Goal: Task Accomplishment & Management: Complete application form

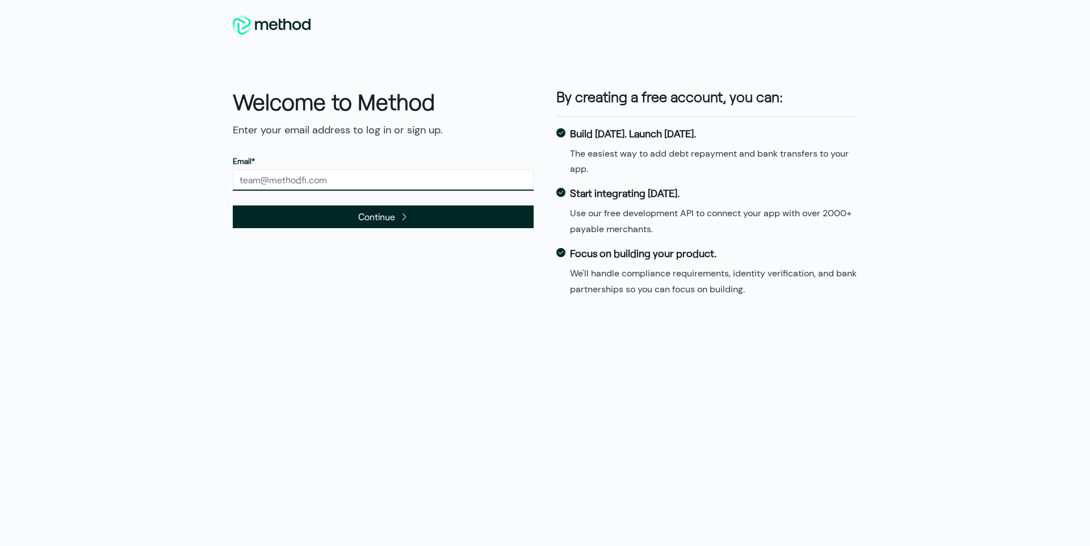
click at [339, 181] on input "text" at bounding box center [383, 180] width 301 height 22
click at [351, 180] on input "text" at bounding box center [383, 180] width 301 height 22
type input "[EMAIL_ADDRESS][DOMAIN_NAME]"
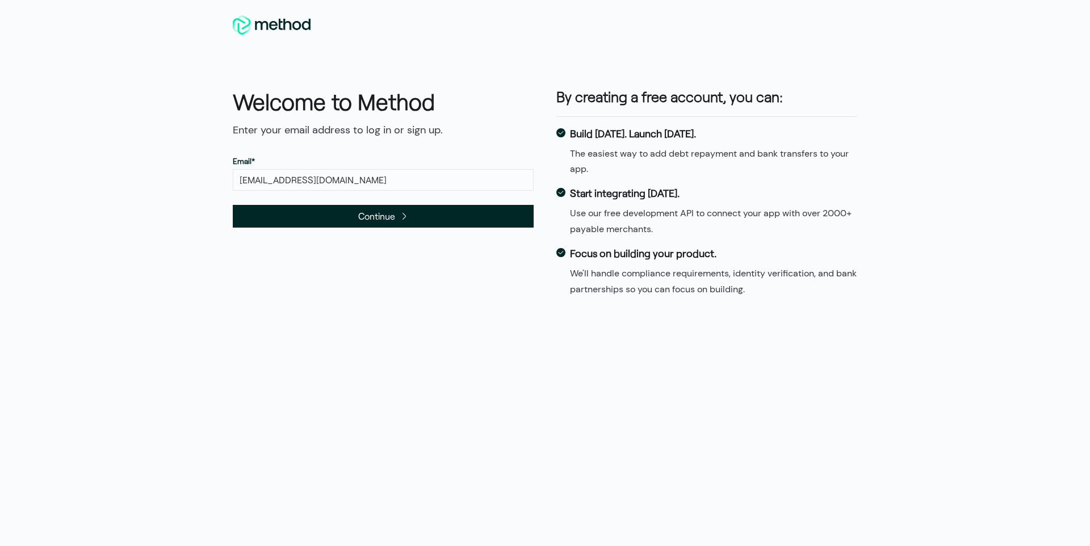
click at [358, 213] on span "Continue" at bounding box center [376, 215] width 37 height 15
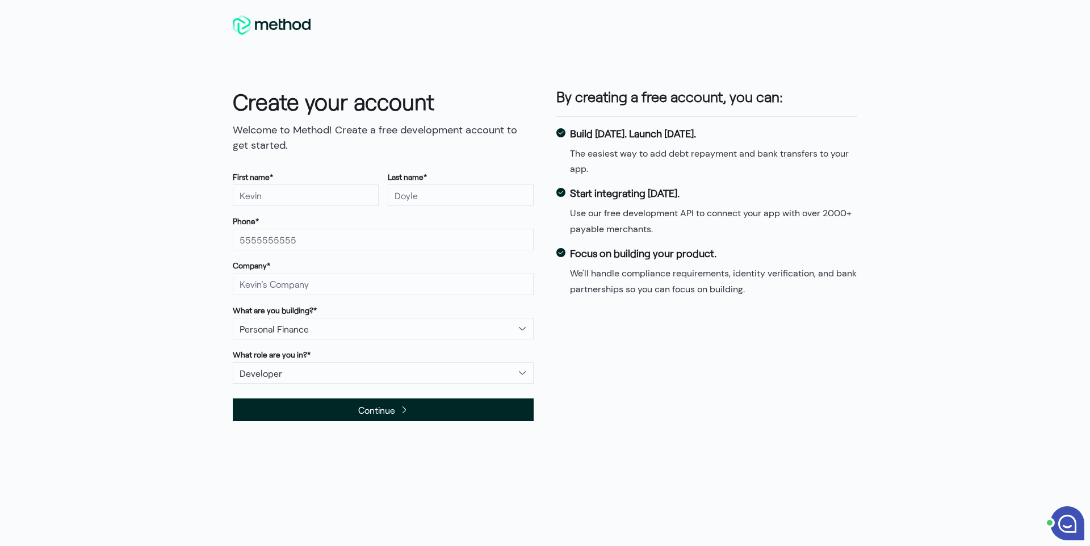
click at [146, 203] on div "Create your account Welcome to Method! Create a free development account to get…" at bounding box center [545, 273] width 1090 height 546
click at [259, 197] on input "text" at bounding box center [306, 195] width 146 height 22
click at [127, 173] on div "Create your account Welcome to Method! Create a free development account to get…" at bounding box center [545, 273] width 1090 height 546
click at [296, 200] on input "text" at bounding box center [306, 195] width 146 height 22
paste input "<u>hide</u>{{7*7}}"
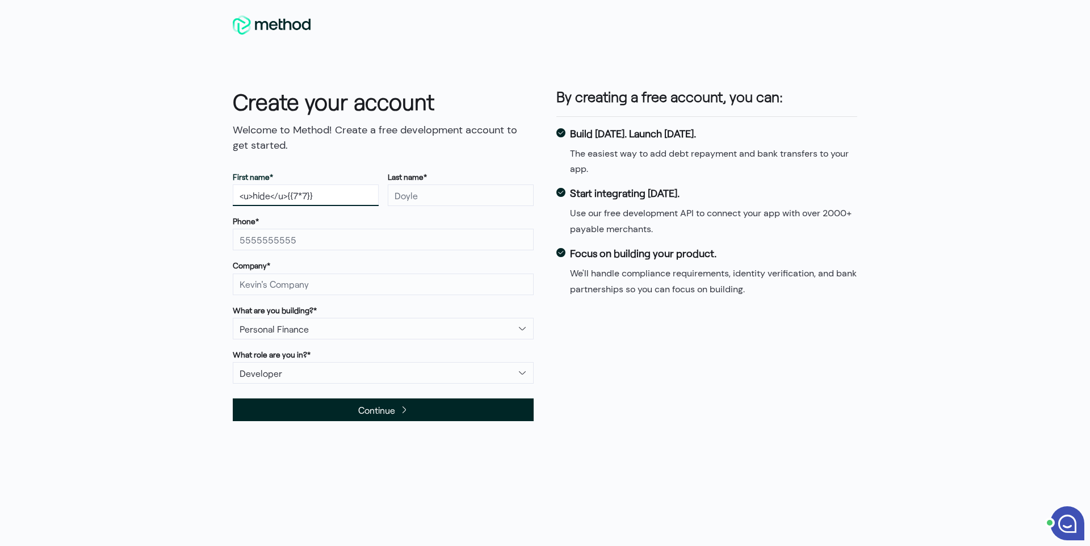
type input "<u>hide</u>{{7*7}}"
click at [443, 200] on input "text" at bounding box center [461, 195] width 146 height 22
paste input "<u>hide</u>{{7*7}}"
type input "<u>hide</u>{{7*7}}"
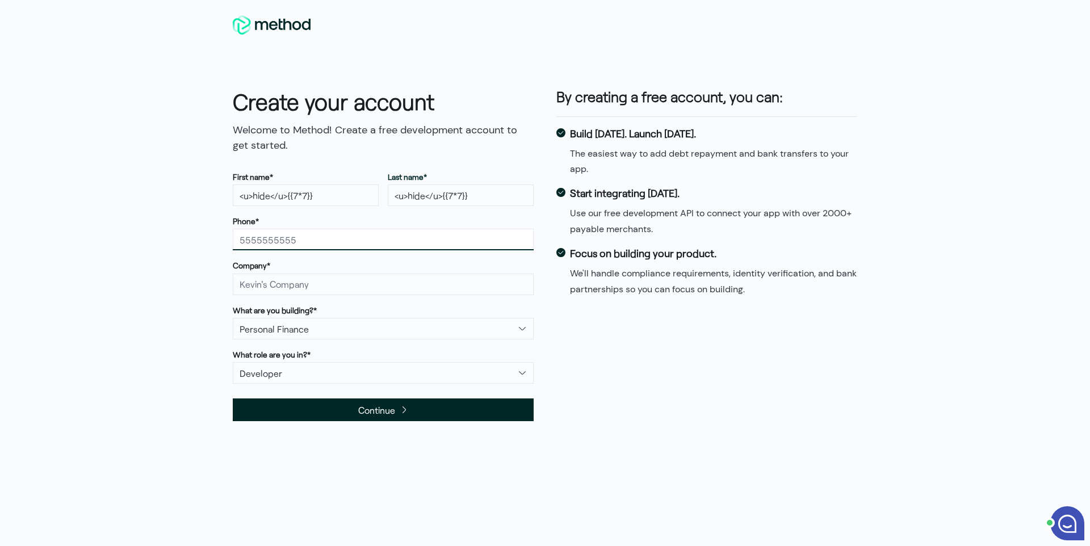
click at [303, 237] on input "text" at bounding box center [383, 240] width 301 height 22
type input "6814554711"
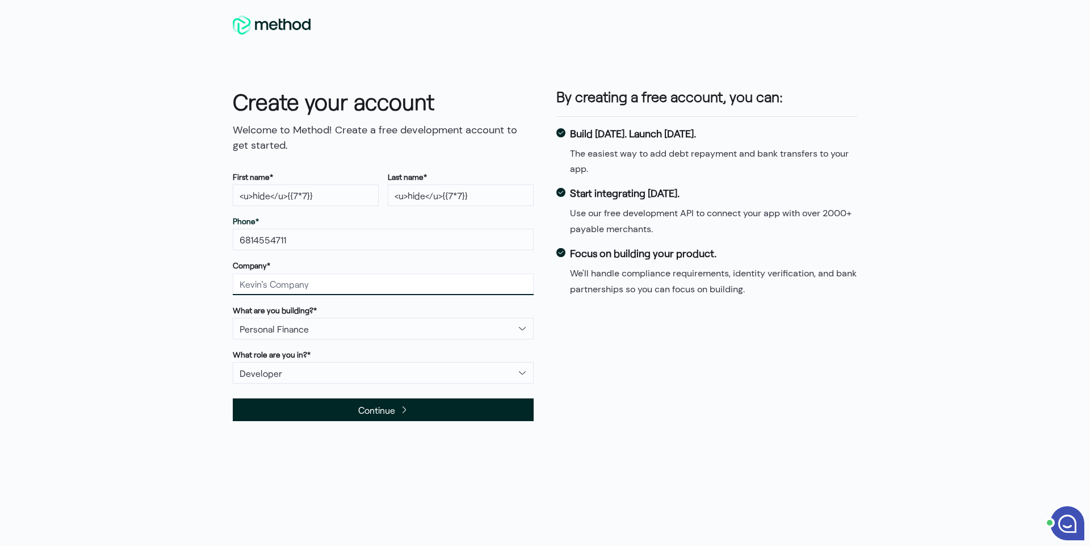
type input "hide co"
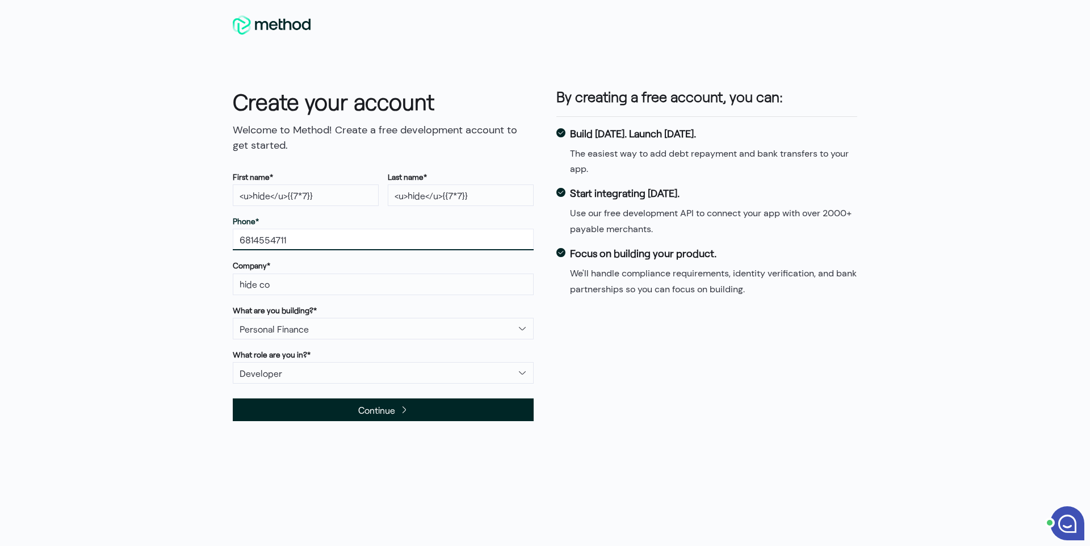
click at [320, 247] on input "6814554711" at bounding box center [383, 240] width 301 height 22
paste input "<u>hide</u>{{7*7}}"
type input "6814554711;ext:<u>hide</u>{{7*7}}"
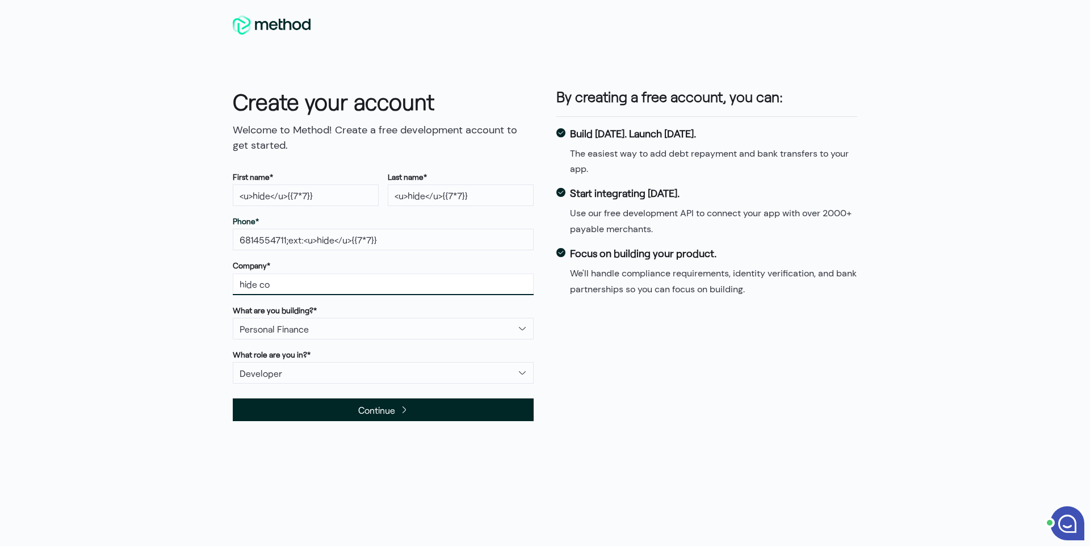
click at [284, 284] on input "hide co" at bounding box center [383, 285] width 301 height 22
paste input "<u>hide</u>{{7*7}}"
type input "<u>hide</u>{{7*7}}"
click at [233, 318] on select "Personal Finance Consumer Payments Lending Banking and Brokerage Business finan…" at bounding box center [383, 329] width 301 height 22
click at [233, 362] on select "Developer Customer Support Product Manager Other" at bounding box center [383, 373] width 301 height 22
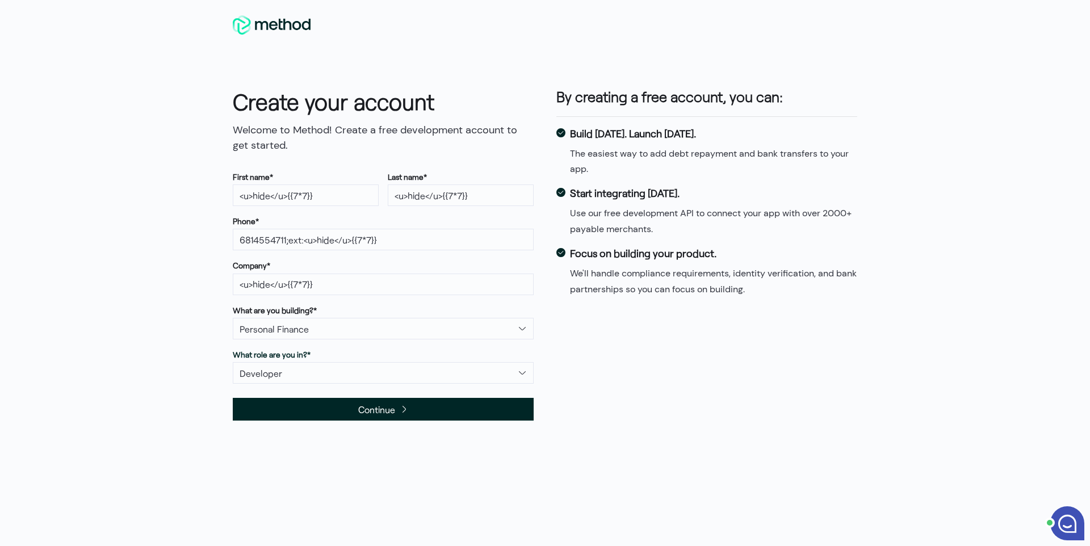
drag, startPoint x: 312, startPoint y: 405, endPoint x: 304, endPoint y: 406, distance: 8.0
click at [311, 405] on span "Continue" at bounding box center [383, 409] width 301 height 23
drag, startPoint x: 296, startPoint y: 235, endPoint x: 290, endPoint y: 241, distance: 8.4
click at [296, 236] on input "6814554711;ext:<u>hide</u>{{7*7}}" at bounding box center [383, 240] width 301 height 22
click at [299, 240] on input "6814554711;ext:<u>hide</u>{{7*7}}" at bounding box center [383, 240] width 301 height 22
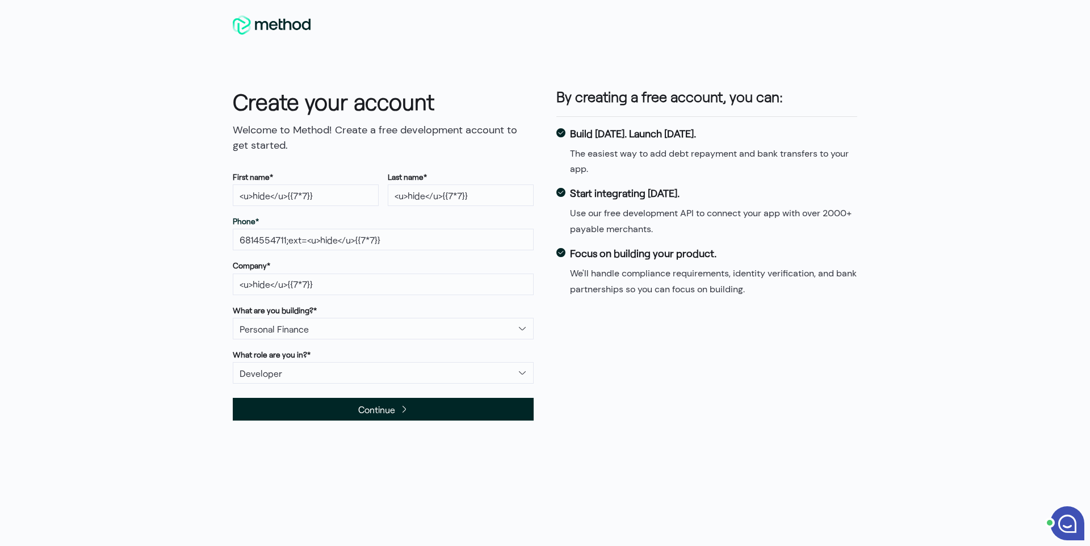
click at [381, 415] on span "Continue" at bounding box center [376, 409] width 37 height 15
drag, startPoint x: 284, startPoint y: 242, endPoint x: 526, endPoint y: 241, distance: 241.8
click at [526, 241] on input "6814554711;ext=<u>hide</u>{{7*7}}" at bounding box center [383, 240] width 301 height 22
type input "6814554711"
click at [392, 407] on span "Continue" at bounding box center [383, 409] width 301 height 23
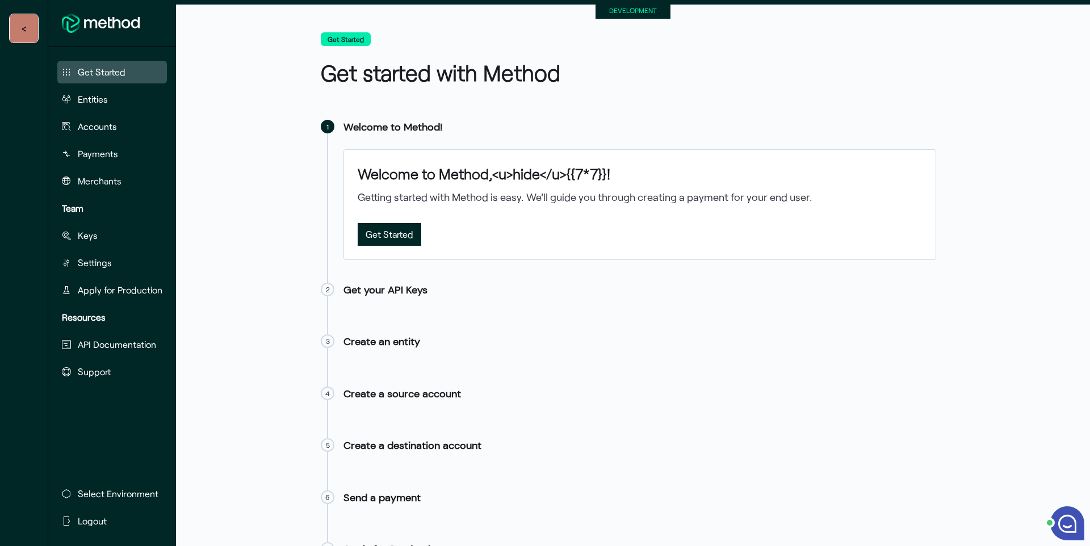
click at [1063, 526] on div "Hi there! How can we help? ● Email Mute End Chat" at bounding box center [1067, 523] width 34 height 34
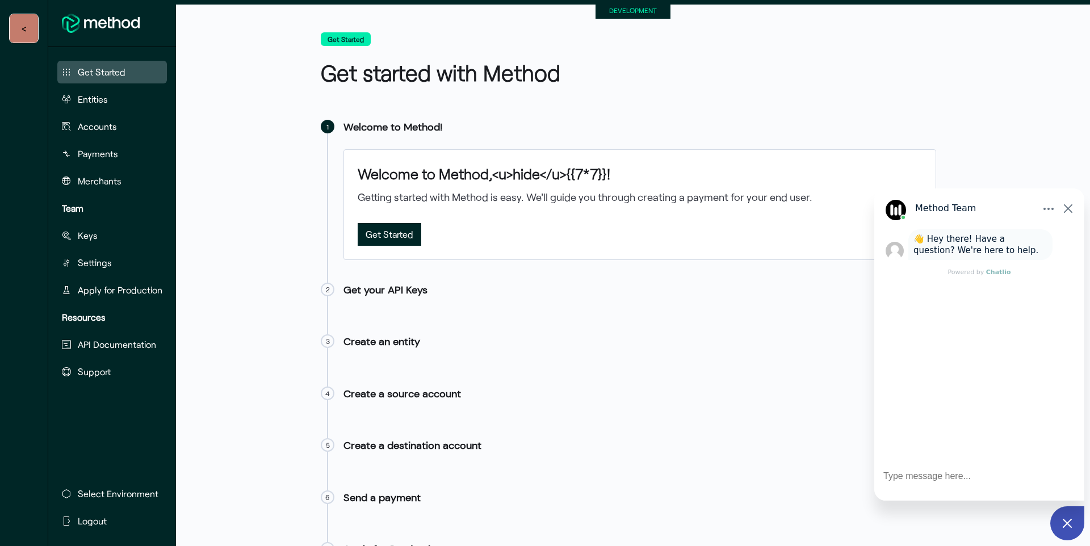
click at [1074, 523] on div at bounding box center [1067, 523] width 34 height 34
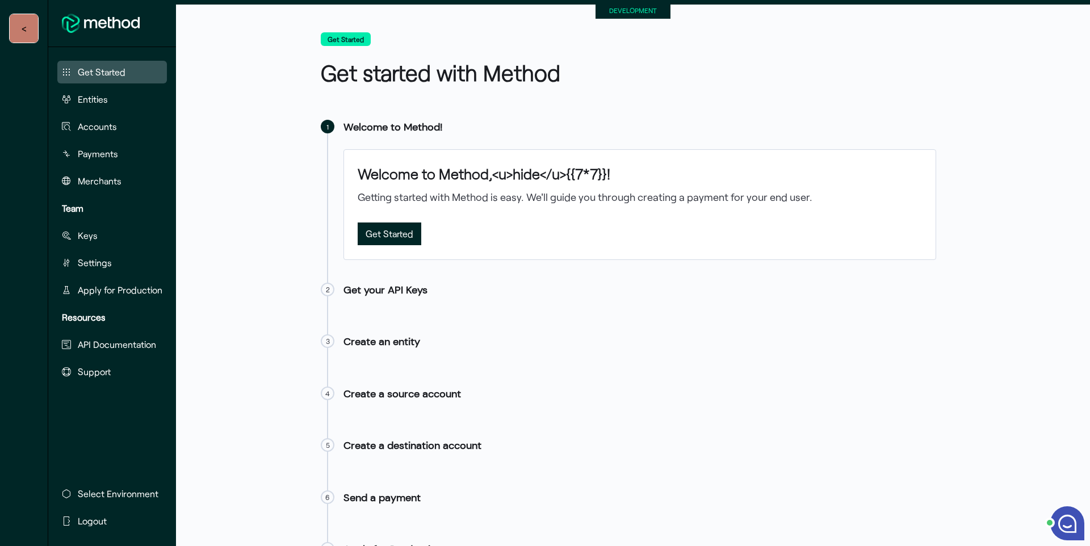
click at [389, 236] on span "Get Started" at bounding box center [389, 233] width 48 height 15
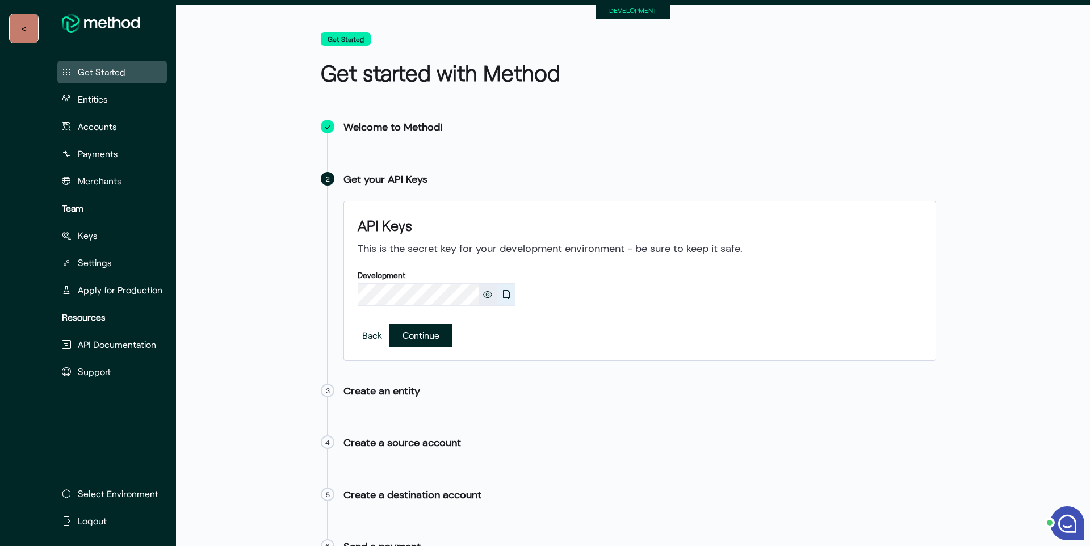
click at [503, 294] on button "Copy" at bounding box center [506, 295] width 18 height 22
click at [492, 293] on button "Copy" at bounding box center [487, 295] width 18 height 22
click at [422, 327] on span "Continue" at bounding box center [420, 334] width 37 height 15
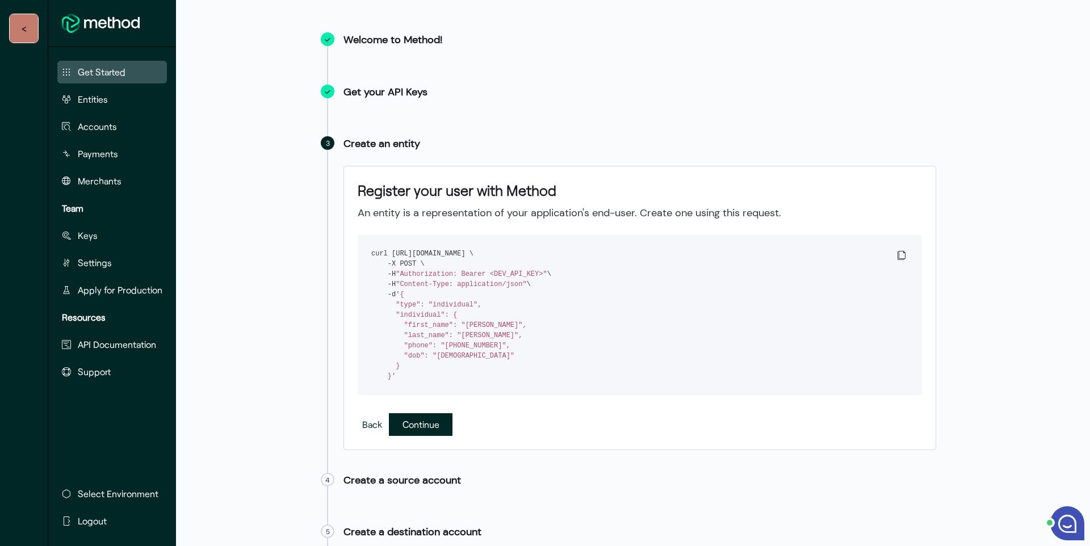
scroll to position [88, 0]
click at [286, 233] on div "Get Started Get started with Method Welcome to Method! Get your API Keys Step 3…" at bounding box center [633, 330] width 914 height 799
click at [431, 430] on span "Continue" at bounding box center [420, 422] width 37 height 15
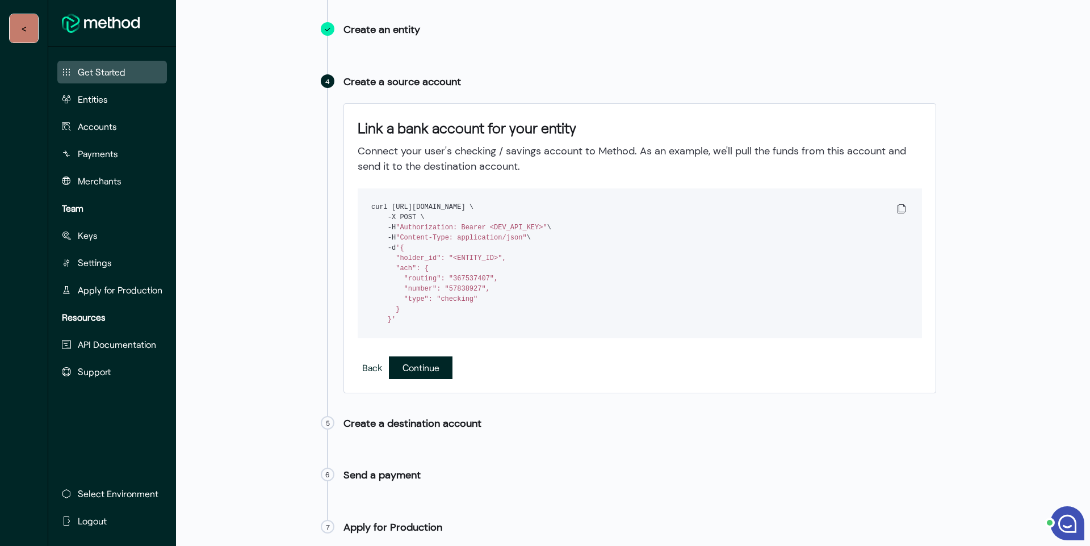
scroll to position [251, 0]
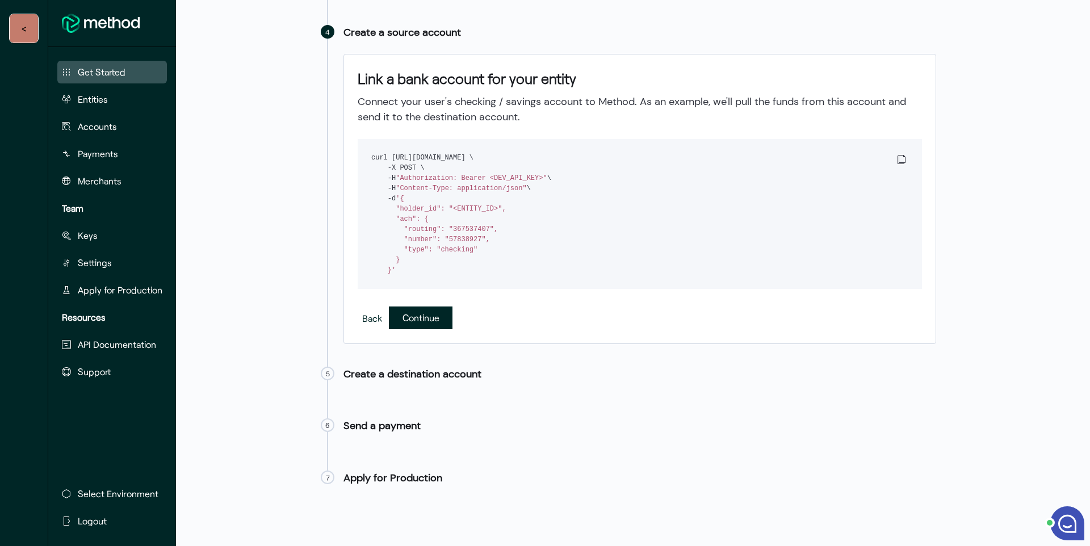
click at [432, 322] on span "Continue" at bounding box center [420, 317] width 37 height 15
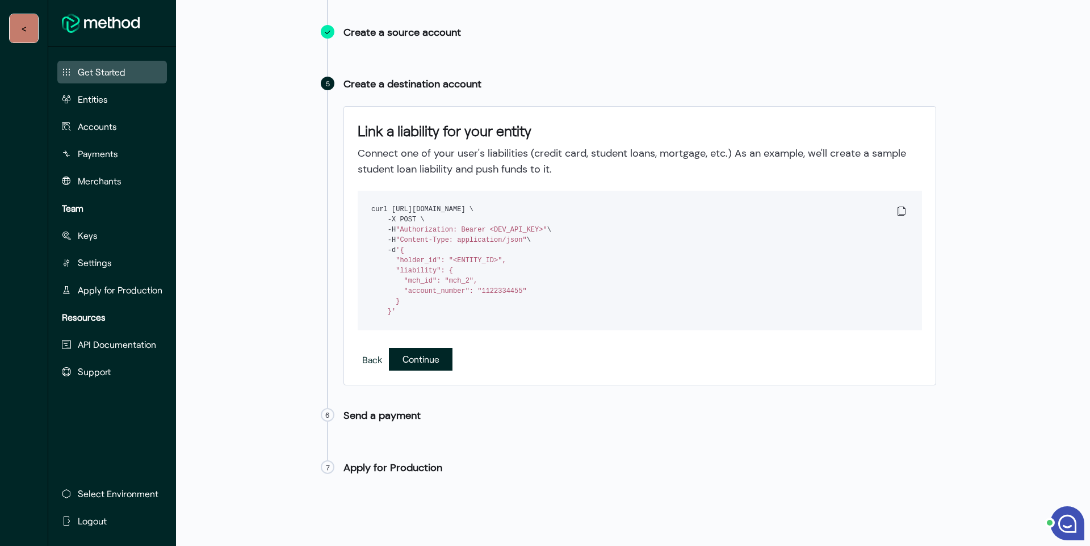
click at [418, 367] on span "Continue" at bounding box center [420, 358] width 37 height 15
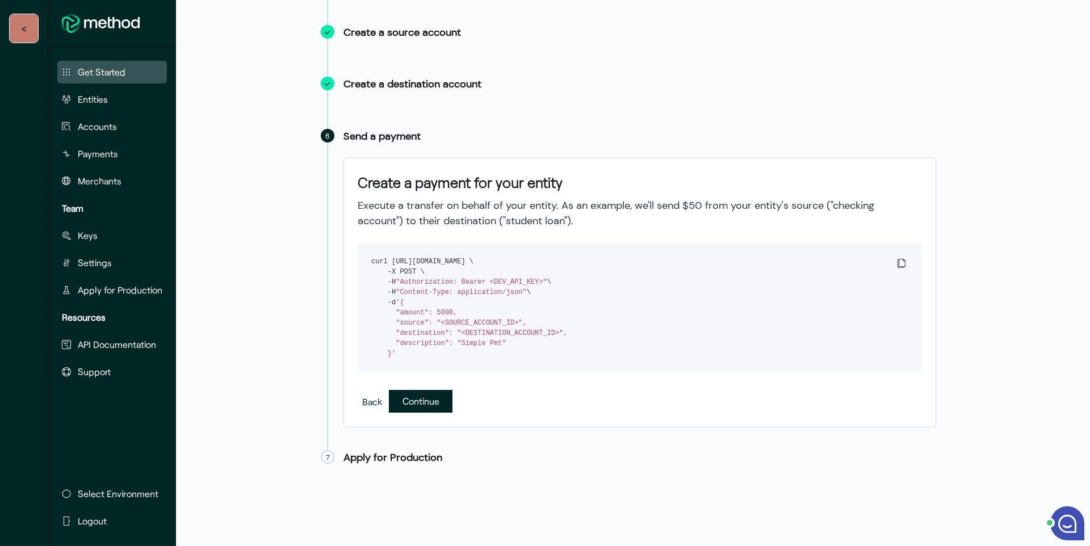
click at [414, 406] on span "Continue" at bounding box center [420, 400] width 37 height 15
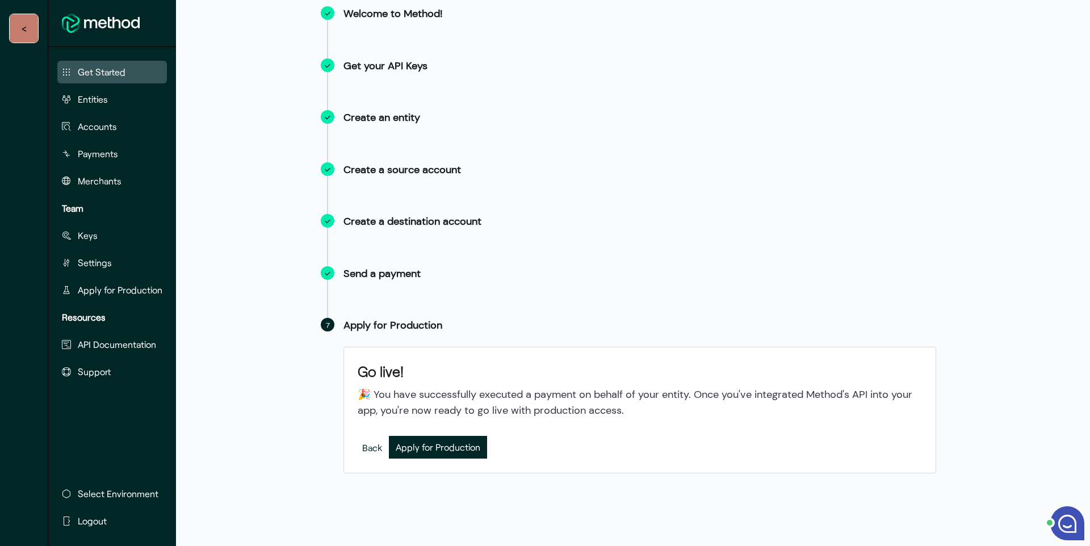
click at [438, 443] on span "Apply for Production" at bounding box center [438, 446] width 85 height 15
click at [105, 369] on span "Support" at bounding box center [94, 372] width 33 height 14
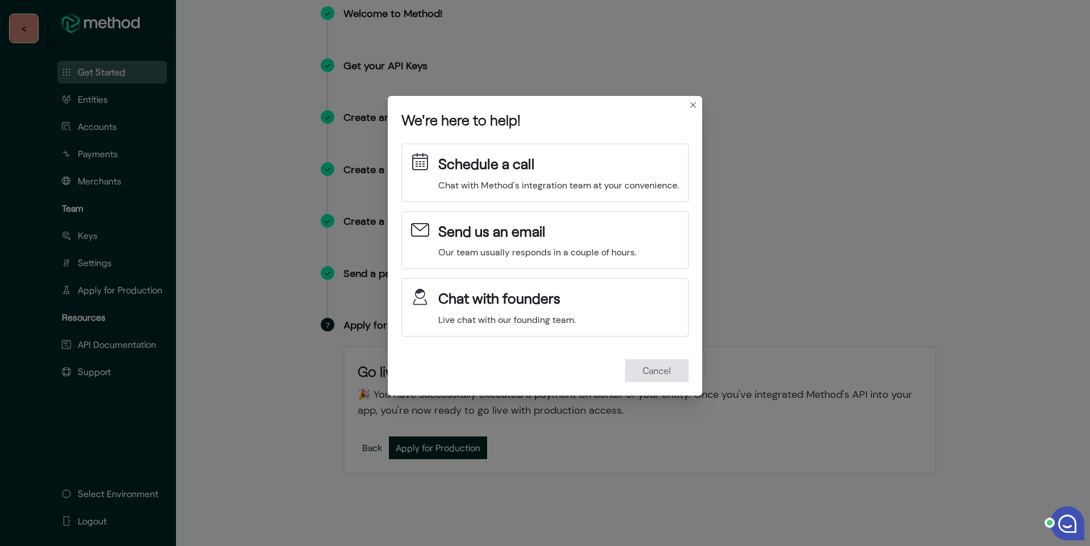
click at [304, 293] on div "We're here to help! Schedule a call Chat with Method's integration team at your…" at bounding box center [545, 273] width 1090 height 546
click at [648, 373] on span "Cancel" at bounding box center [656, 369] width 28 height 15
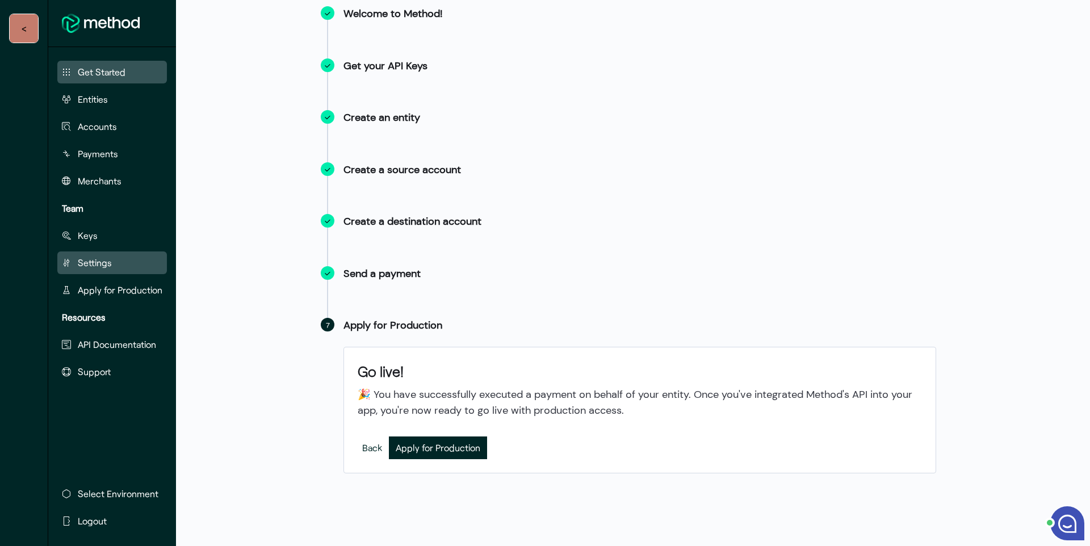
click at [99, 265] on span "Settings" at bounding box center [95, 263] width 34 height 14
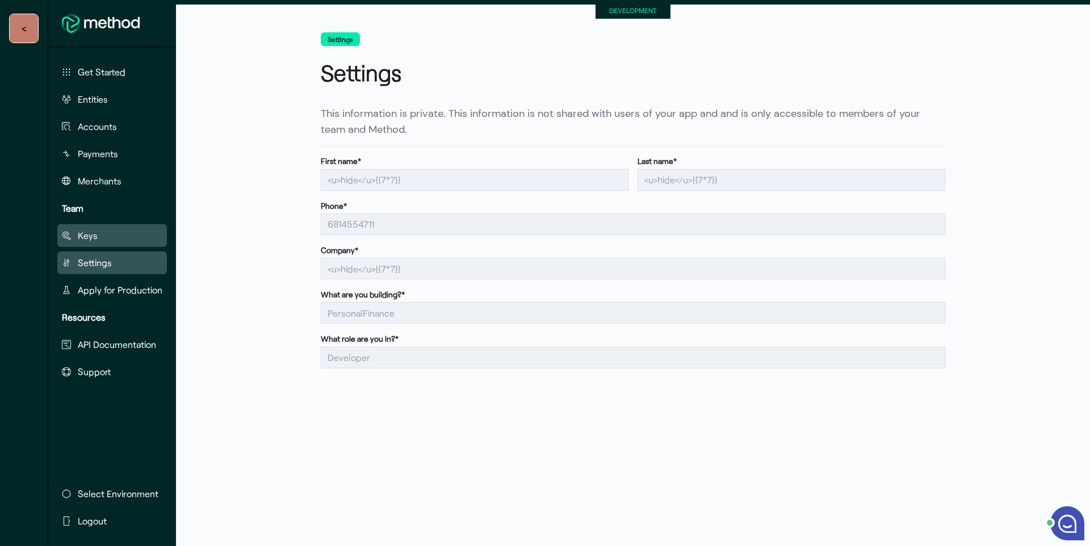
click at [98, 238] on button "Keys" at bounding box center [112, 235] width 110 height 23
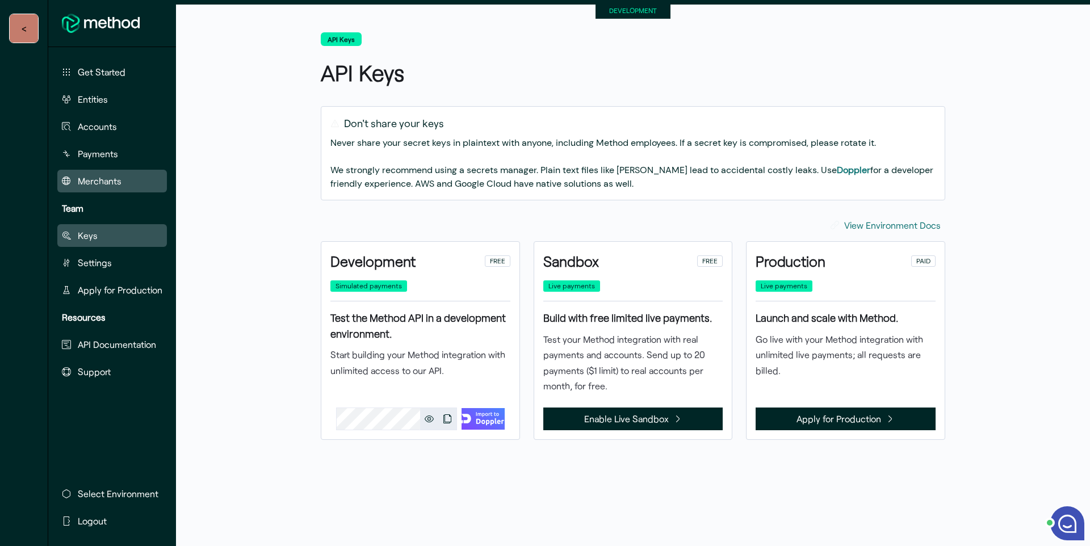
click at [106, 185] on span "Merchants" at bounding box center [100, 181] width 44 height 14
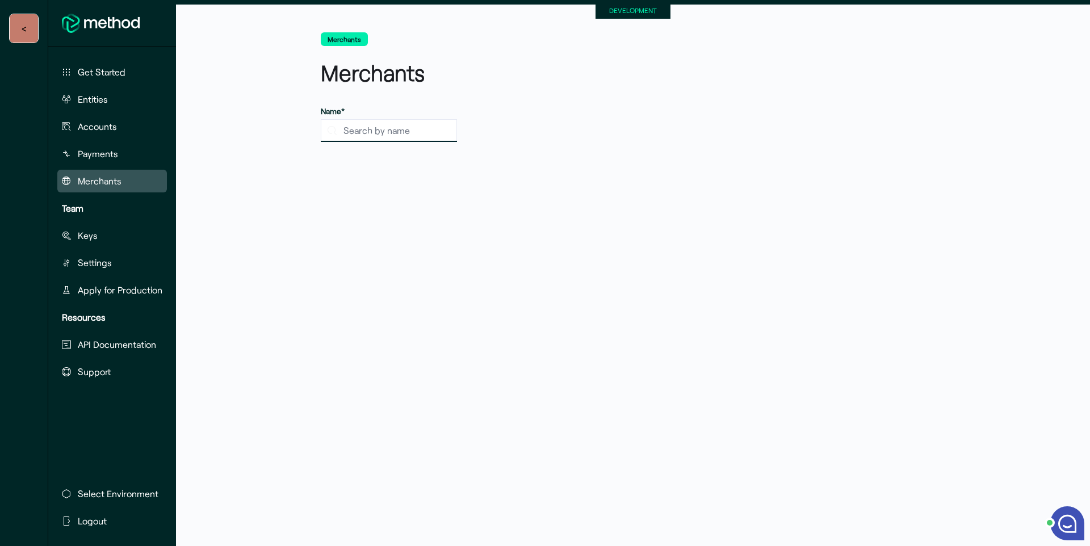
click at [372, 128] on input "search" at bounding box center [389, 130] width 136 height 23
type input "hide"
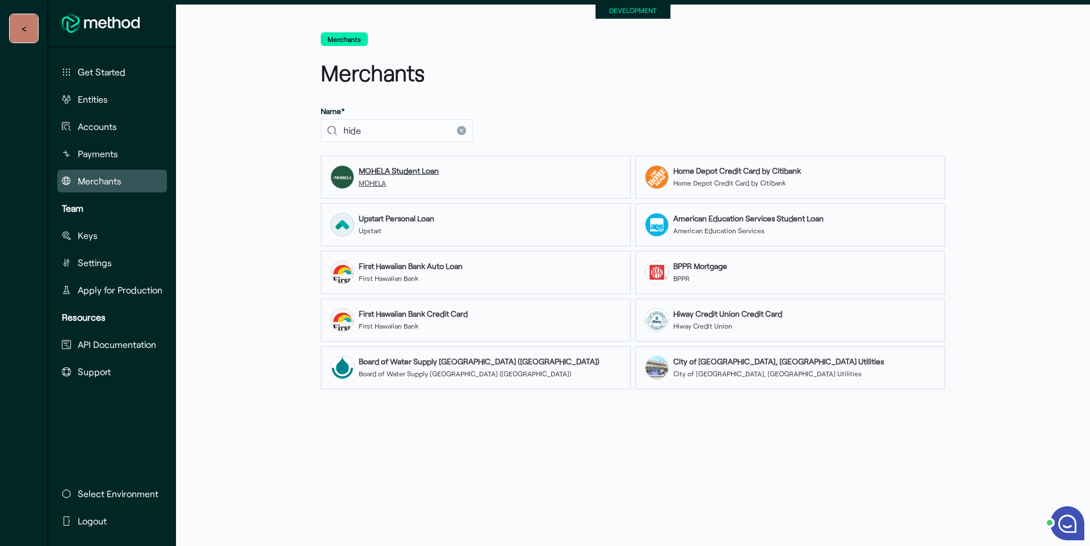
click at [415, 173] on strong "MOHELA Student Loan" at bounding box center [399, 171] width 80 height 10
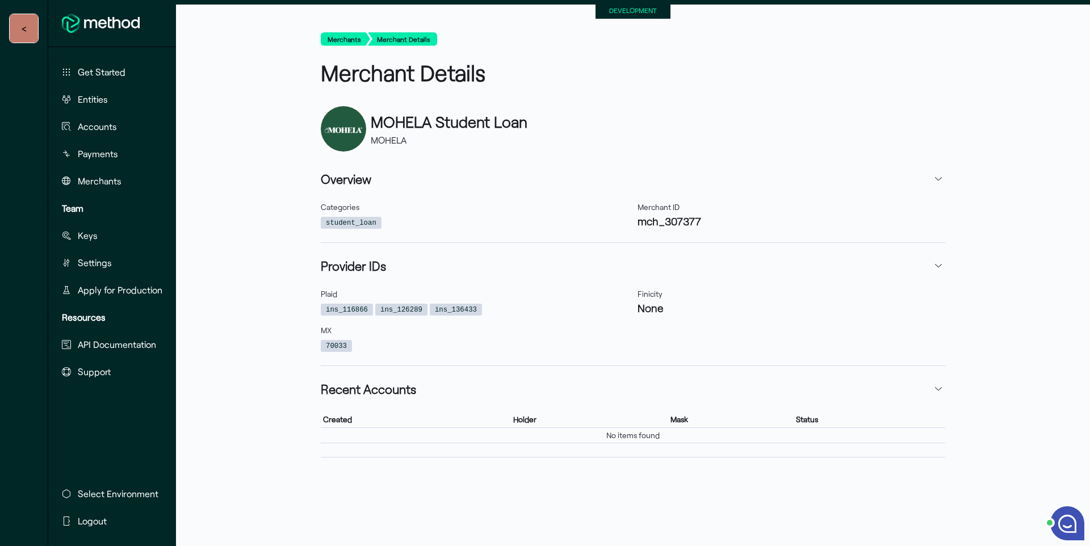
drag, startPoint x: 340, startPoint y: 129, endPoint x: 272, endPoint y: 162, distance: 75.9
click at [272, 162] on div "Merchants Merchant Details Merchant Details MOHELA Student Loan MOHELA Overview…" at bounding box center [633, 282] width 914 height 527
drag, startPoint x: 343, startPoint y: 134, endPoint x: 258, endPoint y: 199, distance: 106.6
click at [258, 198] on div "Merchants Merchant Details Merchant Details MOHELA Student Loan MOHELA Overview…" at bounding box center [633, 282] width 914 height 527
click at [361, 220] on code "student_loan" at bounding box center [351, 223] width 51 height 10
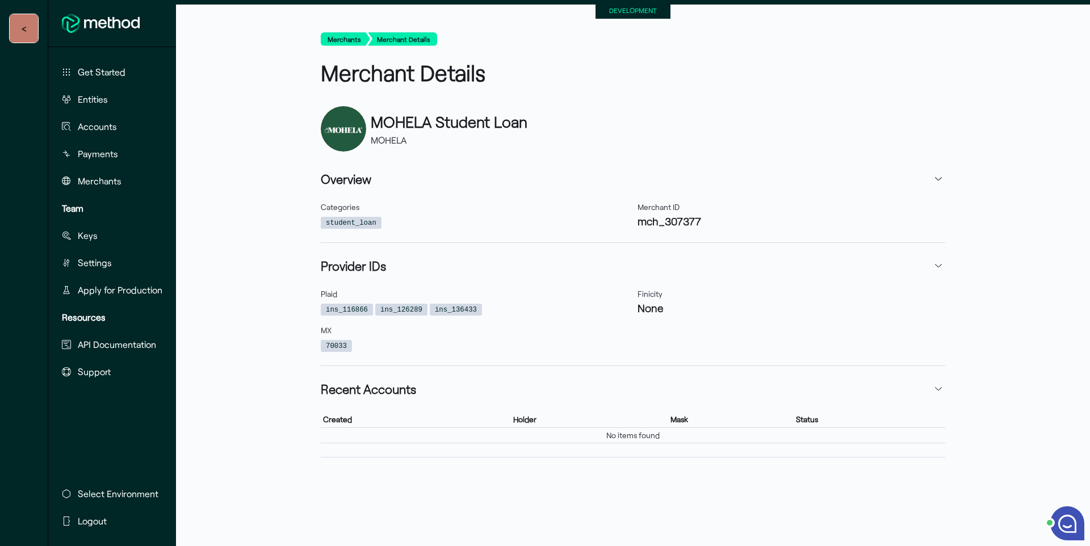
click at [940, 182] on icon "button" at bounding box center [938, 178] width 9 height 9
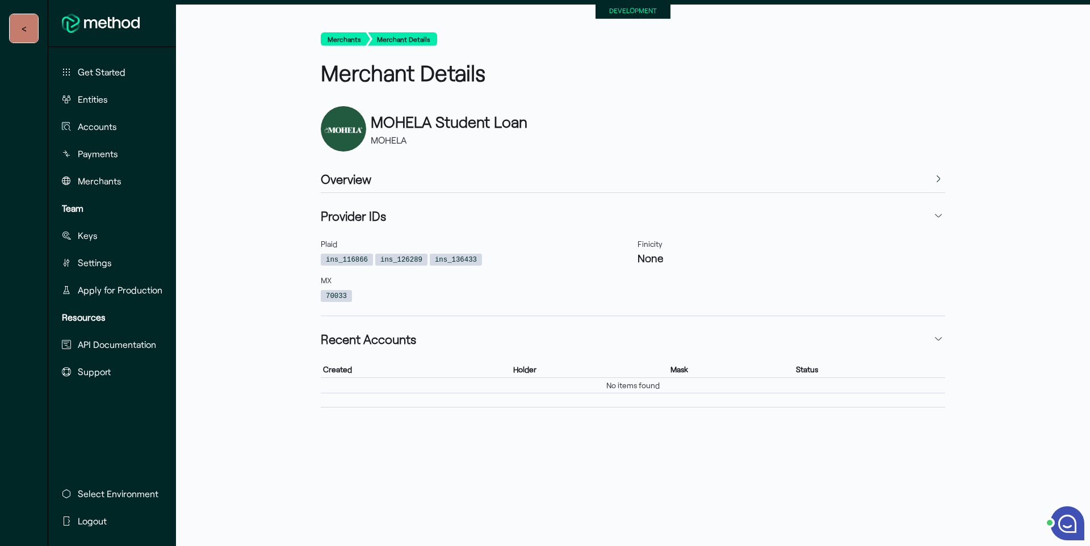
click at [940, 182] on icon "button" at bounding box center [938, 178] width 9 height 9
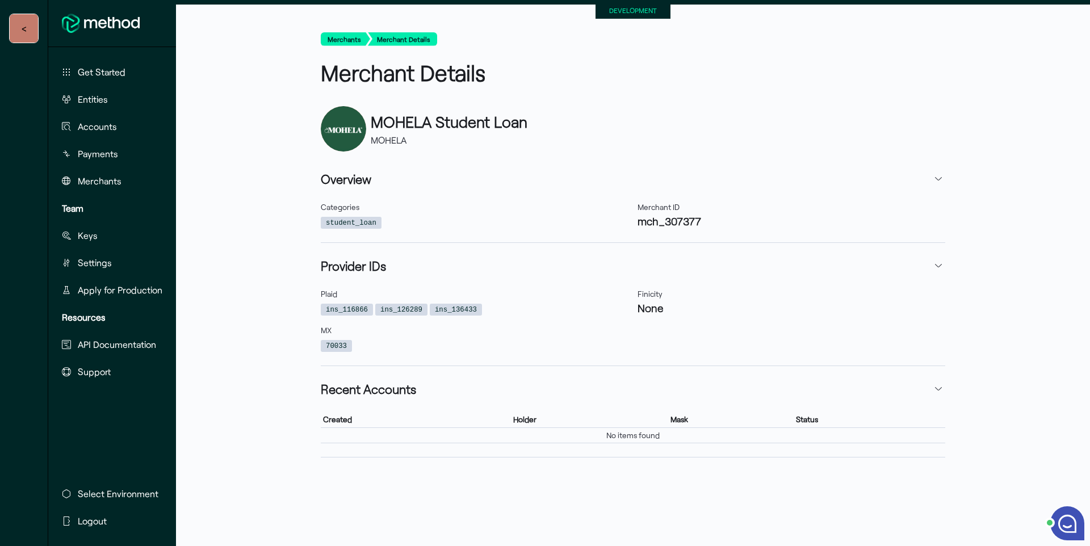
click at [385, 446] on div "This table contains 0 rows. Created Holder Mask Status No items found" at bounding box center [633, 429] width 624 height 54
click at [110, 185] on span "Merchants" at bounding box center [100, 181] width 44 height 14
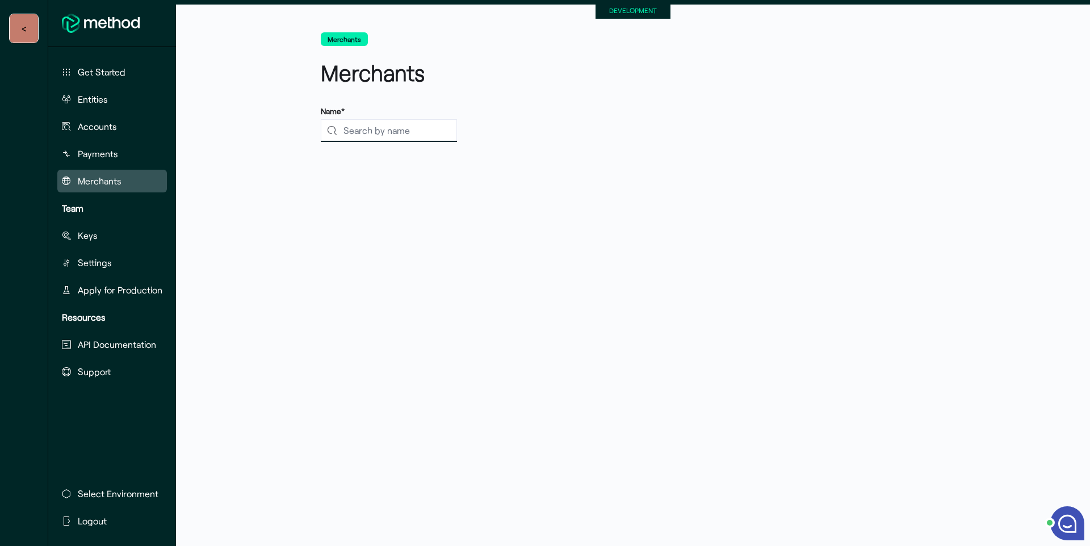
click at [371, 131] on input "search" at bounding box center [389, 130] width 136 height 23
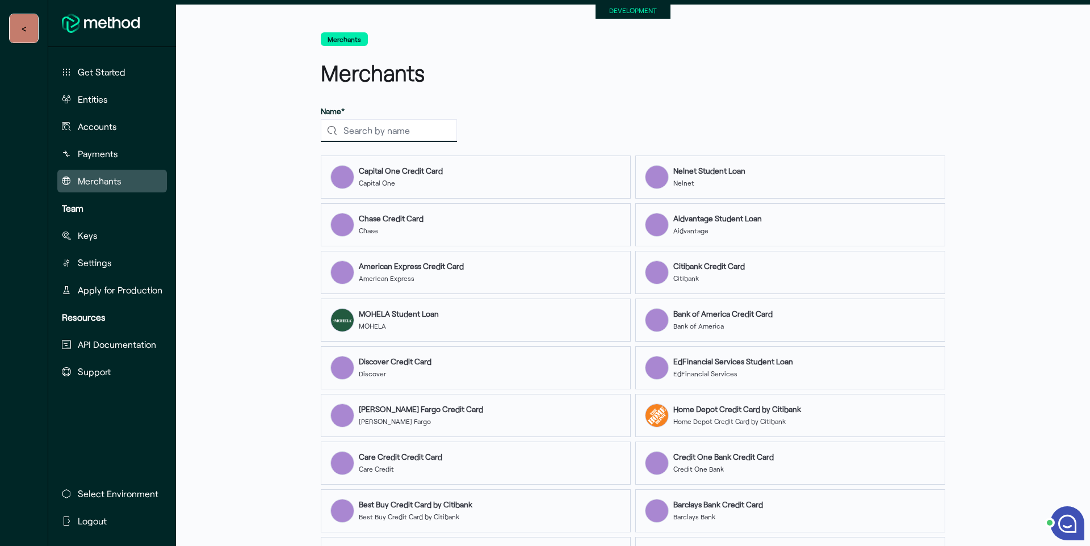
paste input "sk_3PghzXBQUdHxLhGRz8kzcjXK"
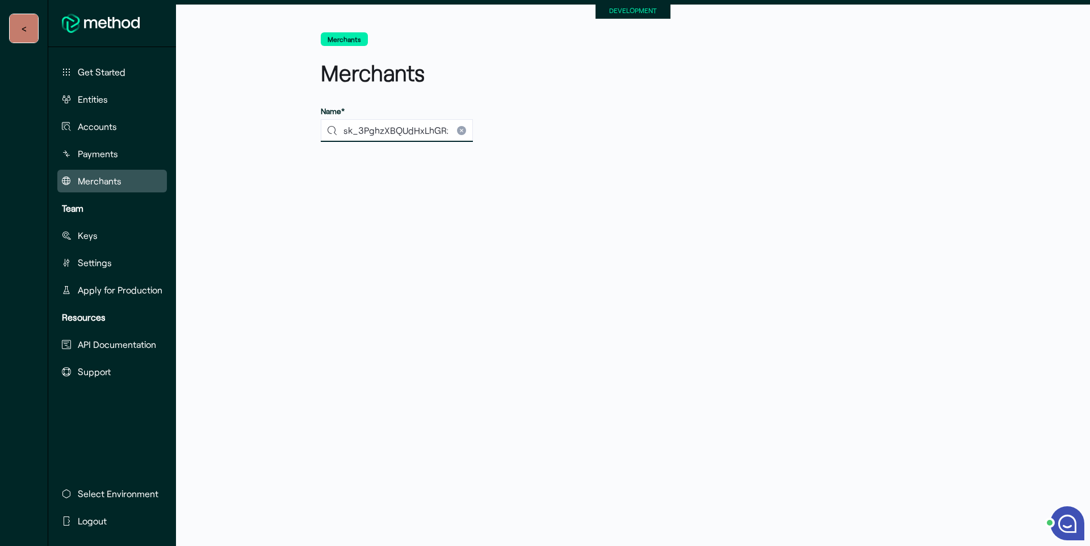
click at [372, 134] on input "sk_3PghzXBQUdHxLhGRz8kzcjXK" at bounding box center [397, 130] width 152 height 23
paste input ""><svg/onload=prompt(5);>"
type input ""><svg/onload=prompt(5);>"
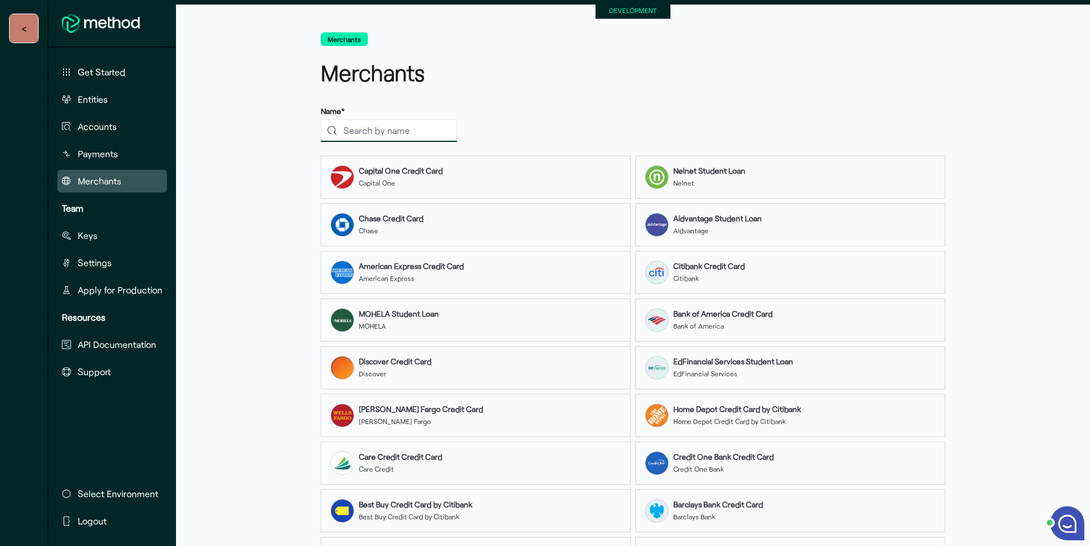
click at [402, 132] on input "search" at bounding box center [389, 130] width 136 height 23
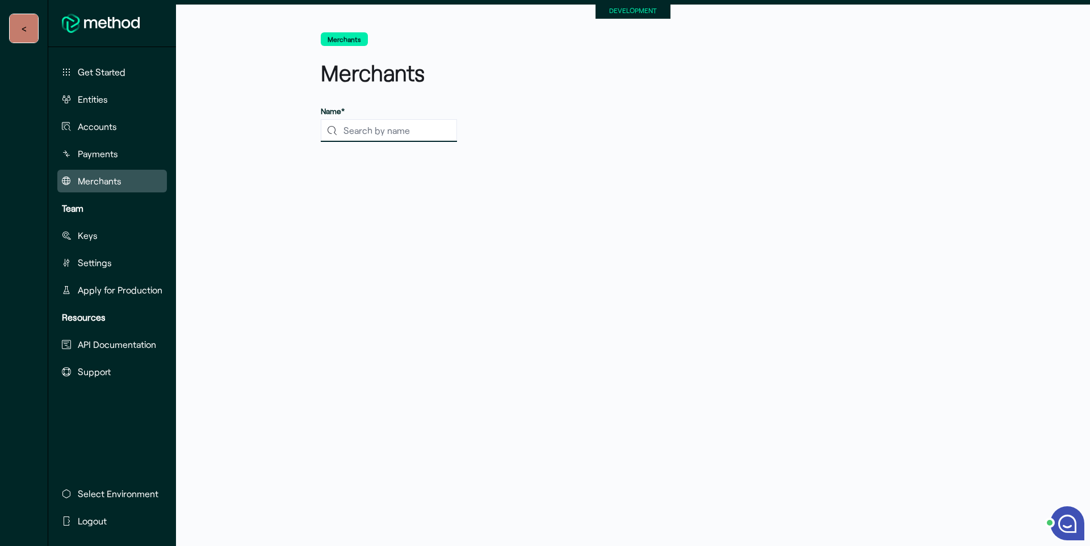
click at [377, 134] on input "search" at bounding box center [389, 130] width 136 height 23
paste input "<u>hide</u>{{7*7}}"
type input "<u>hide</u>{{7*7}}"
click at [527, 113] on div "Name* <u>hide</u>{{7*7}}" at bounding box center [633, 123] width 624 height 35
click at [434, 132] on input "<u>hide</u>{{7*7}}" at bounding box center [397, 130] width 152 height 23
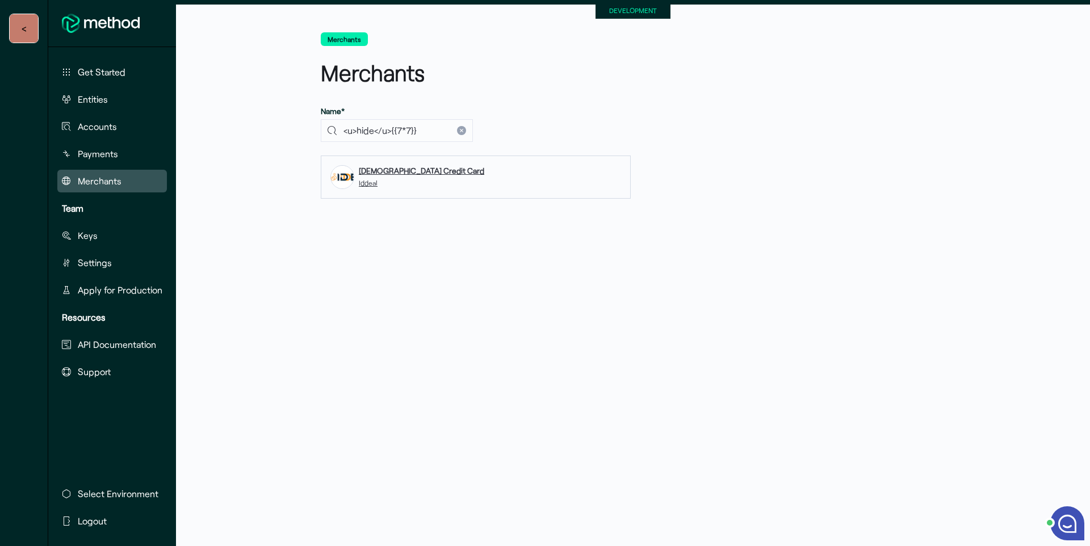
click at [422, 180] on div "Iddeal Credit Card Iddeal" at bounding box center [476, 176] width 310 height 43
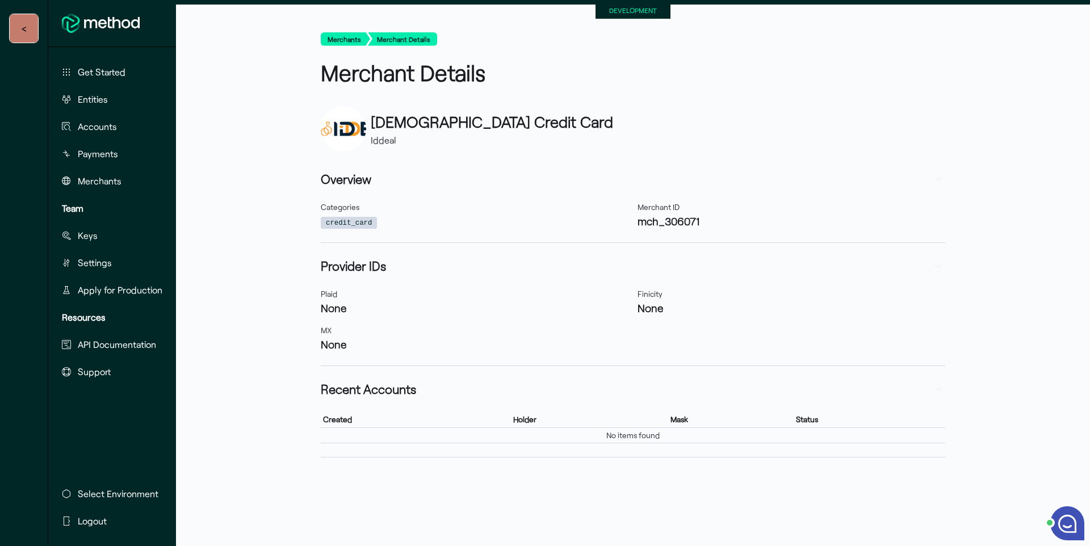
click at [347, 45] on button "Merchants" at bounding box center [345, 39] width 49 height 14
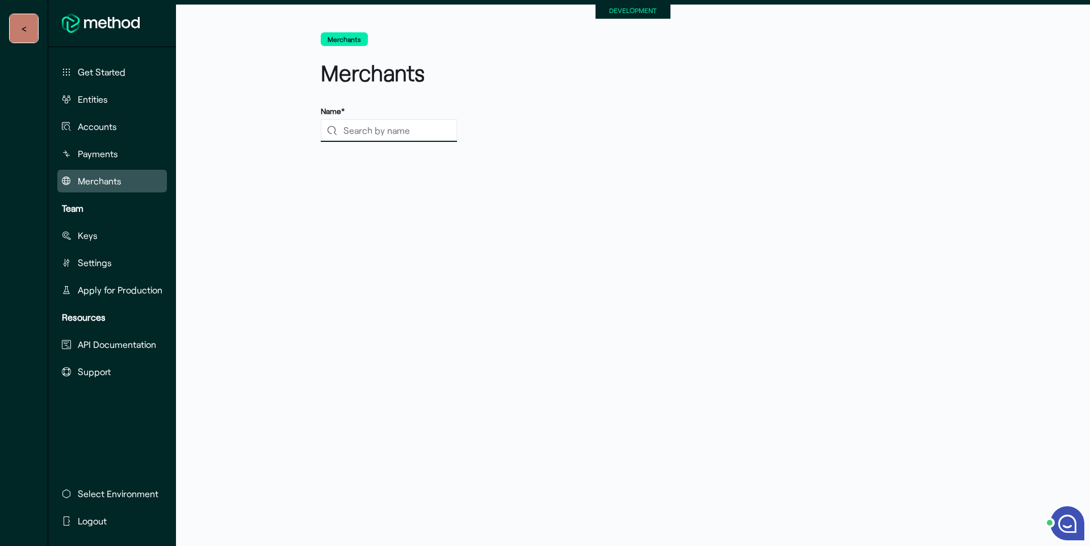
click at [400, 131] on input "search" at bounding box center [389, 130] width 136 height 23
paste input "<loremi>dolor(1)</sitame>’”;}) conse(5);><adip/elitse=doeiu(3)> "><TeM inC=u La…"
type input "<loremi>dolor(1)</sitame>’”;}) conse(5);><adip/elitse=doeiu(3)> "><TeM inC=u La…"
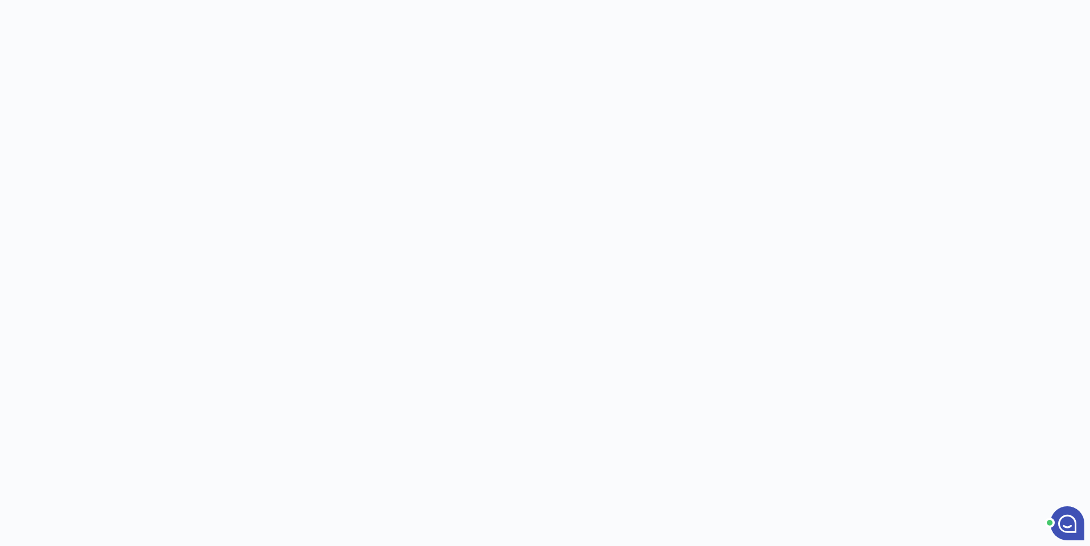
click at [456, 178] on html "Hi there! How can we help? ● Email Mute End Chat undefined Method Team Method T…" at bounding box center [545, 273] width 1090 height 546
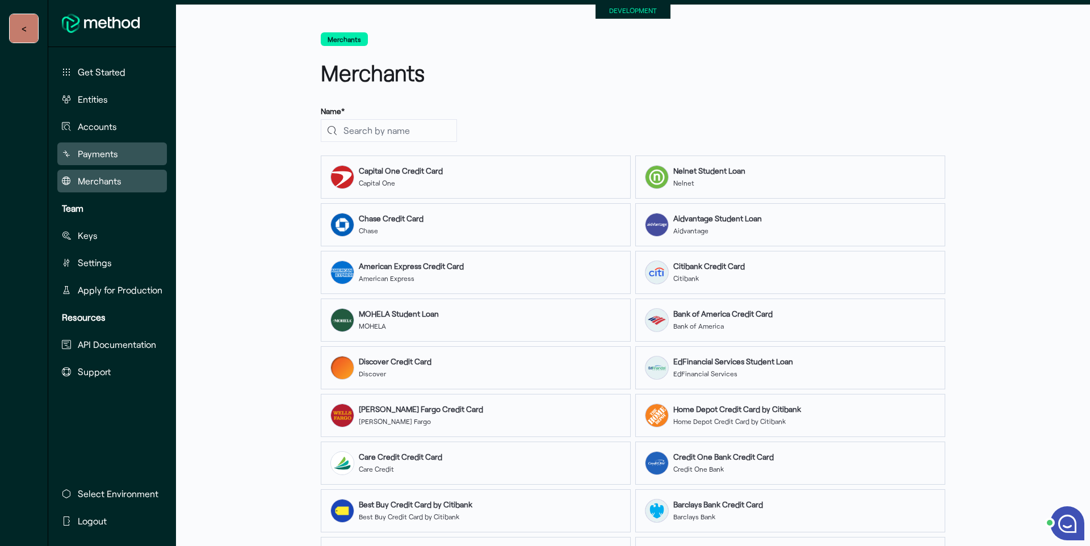
click at [102, 154] on span "Payments" at bounding box center [98, 154] width 40 height 14
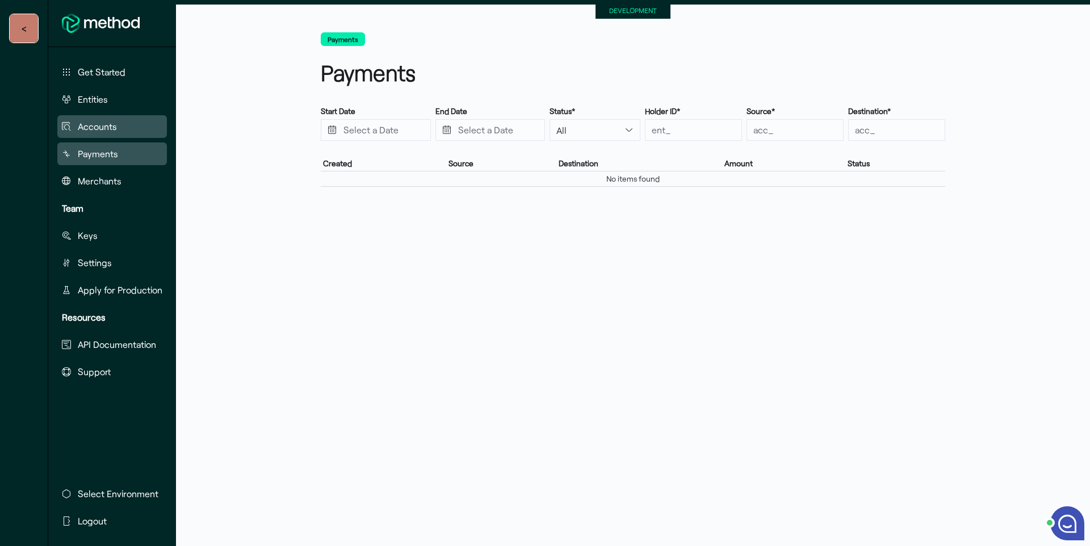
click at [98, 124] on span "Accounts" at bounding box center [97, 127] width 39 height 14
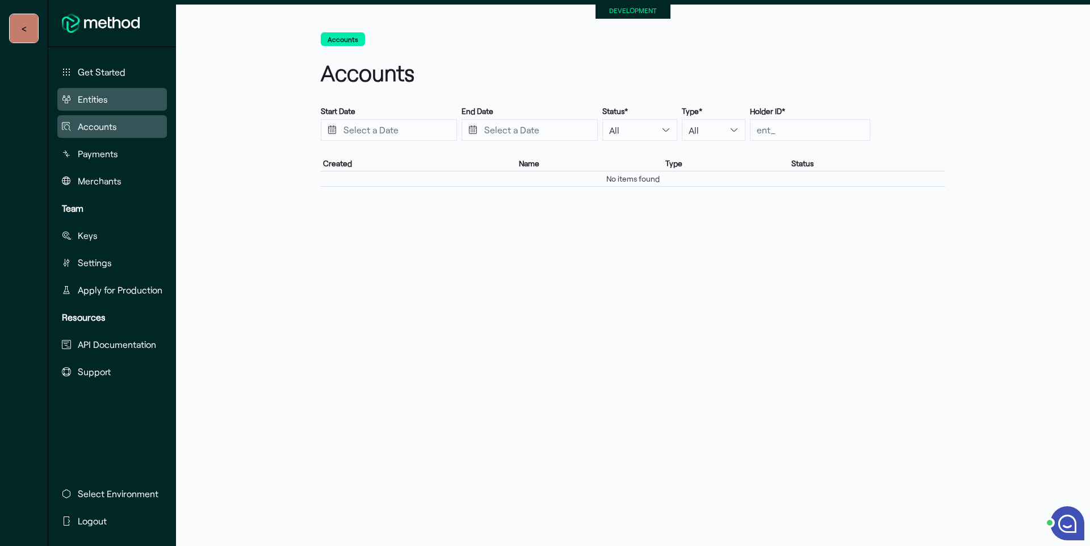
click at [94, 99] on span "Entities" at bounding box center [93, 100] width 30 height 14
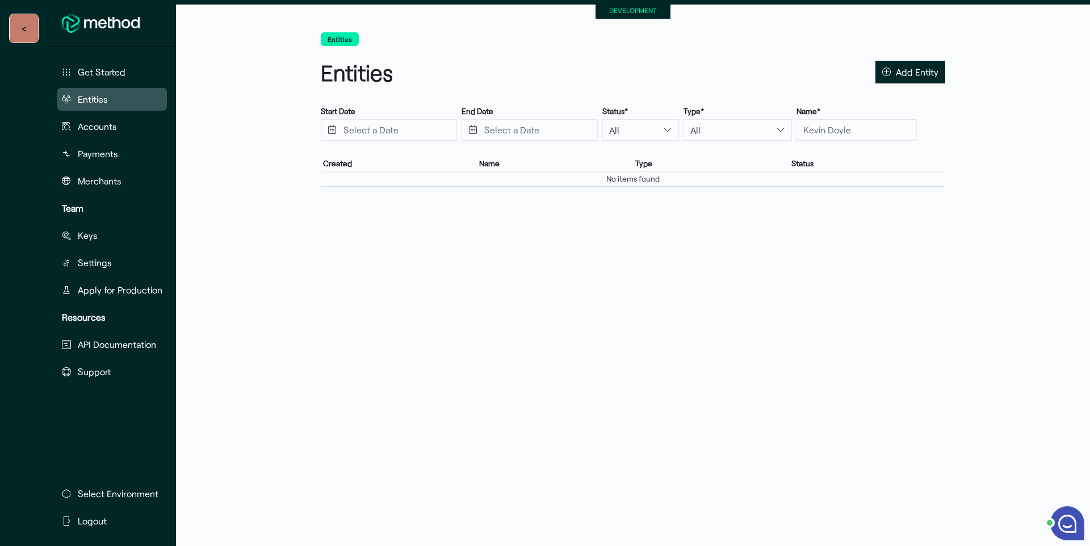
click at [918, 79] on span "Add Entity" at bounding box center [917, 71] width 43 height 15
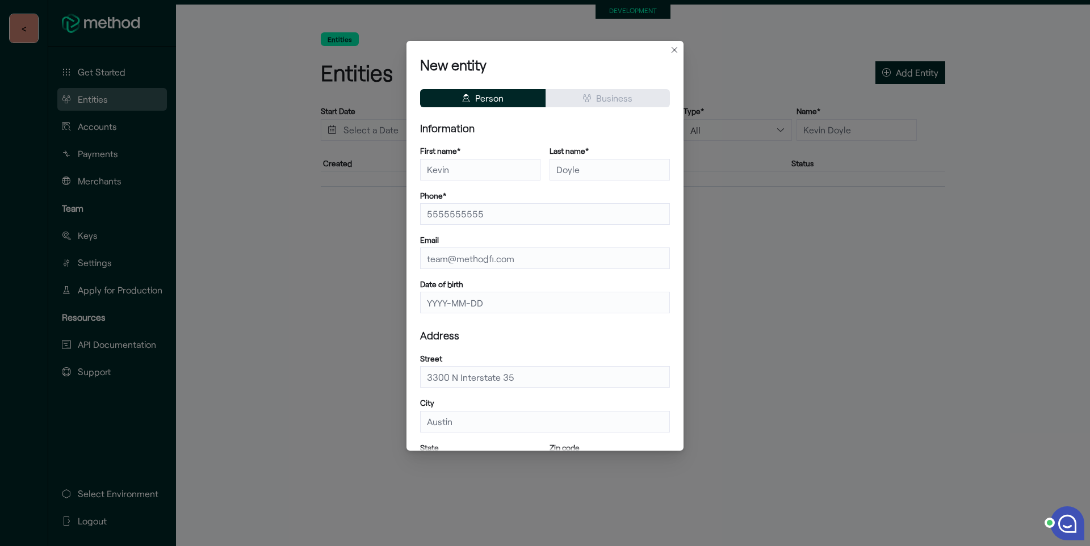
click at [771, 286] on div "New entity entity_type_options Person Business Information First name* Last nam…" at bounding box center [545, 273] width 1090 height 546
click at [110, 80] on div "New entity entity_type_options Person Business Information First name* Last nam…" at bounding box center [545, 273] width 1090 height 546
click at [678, 52] on button "Closes this modal window" at bounding box center [674, 50] width 14 height 14
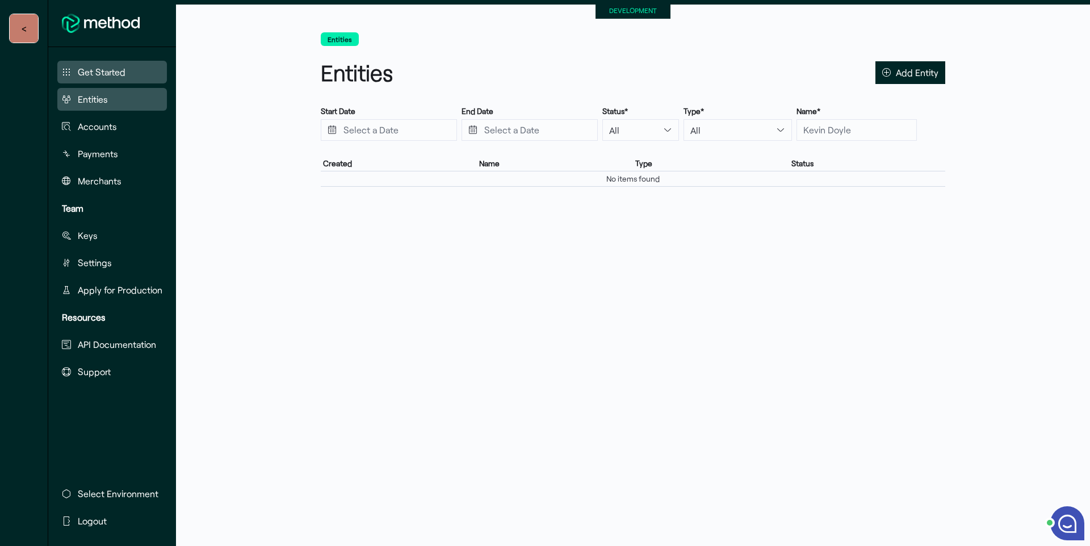
click at [135, 77] on button "Get Started" at bounding box center [112, 72] width 110 height 23
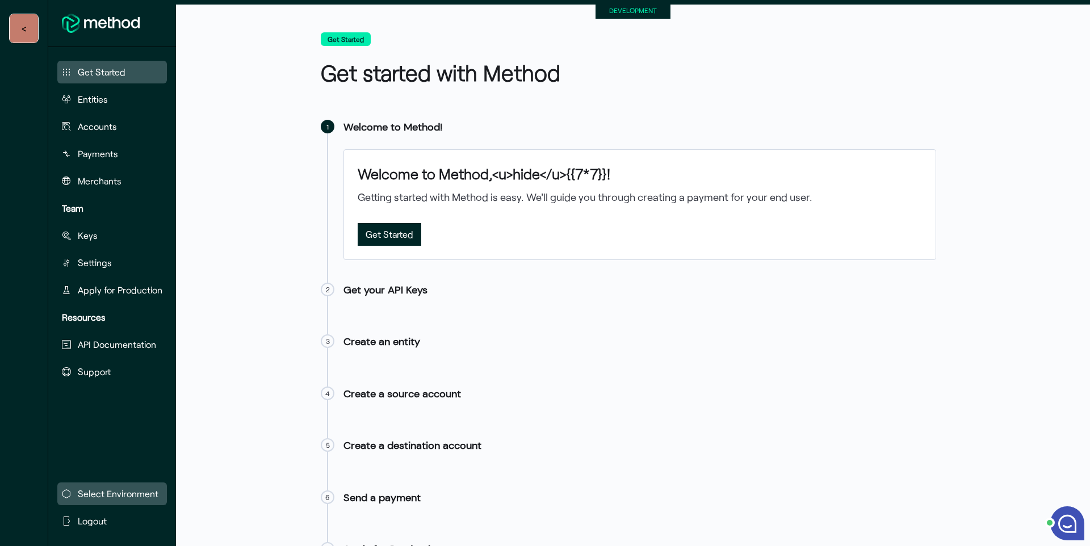
click at [122, 487] on span "Select Environment" at bounding box center [118, 494] width 81 height 14
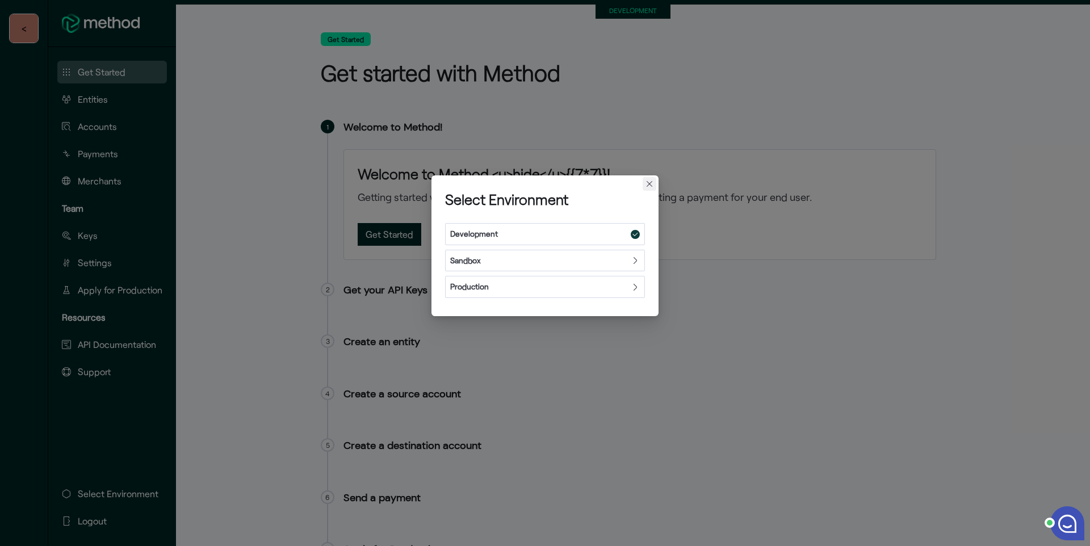
click at [650, 184] on button "Closes this modal window" at bounding box center [649, 184] width 14 height 14
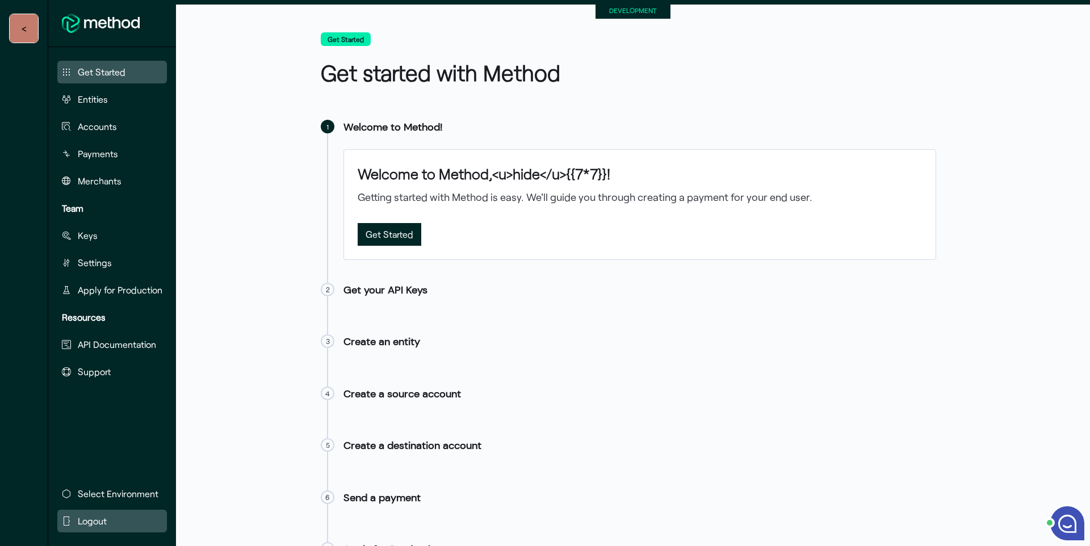
click at [72, 523] on button "Logout" at bounding box center [112, 521] width 110 height 23
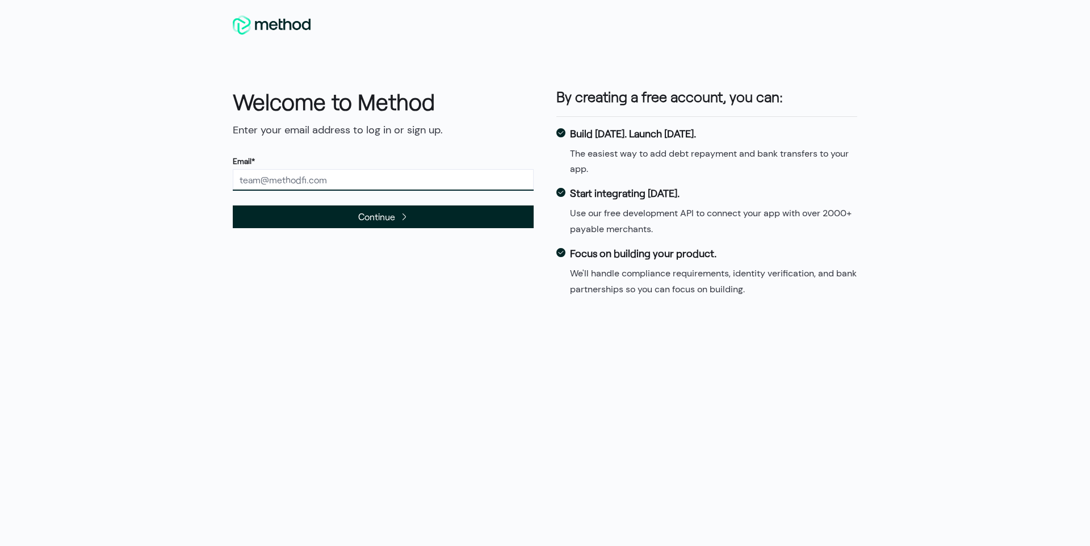
click at [300, 177] on input "text" at bounding box center [383, 180] width 301 height 22
type input "[EMAIL_ADDRESS][DOMAIN_NAME]"
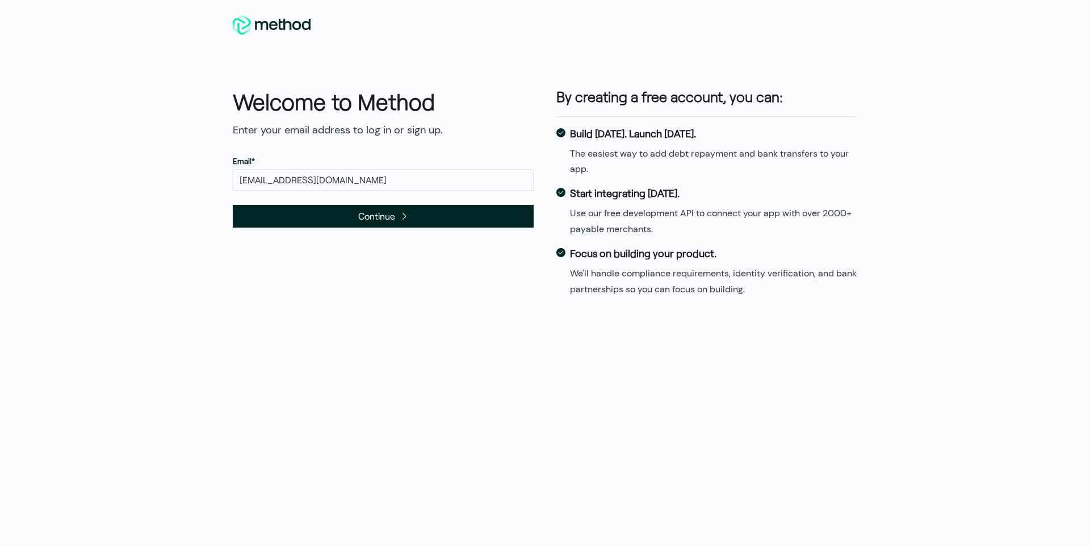
click at [344, 218] on span "Continue" at bounding box center [383, 216] width 301 height 23
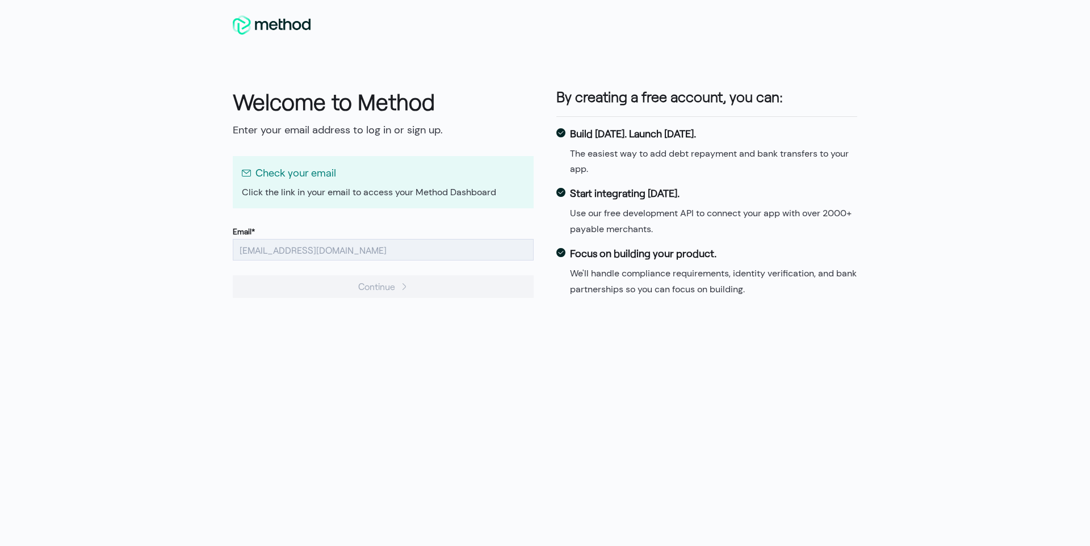
drag, startPoint x: 565, startPoint y: 66, endPoint x: 550, endPoint y: 32, distance: 37.1
click at [521, 43] on div "Welcome to Method Enter your email address to log in or sign up. Check your ema…" at bounding box center [545, 178] width 624 height 329
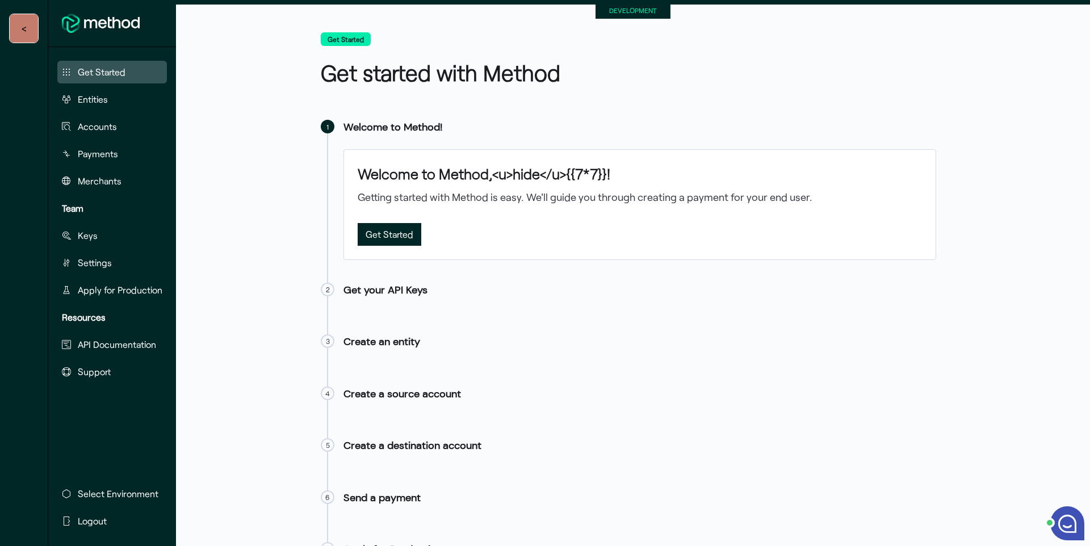
click at [318, 158] on div "Get Started Get started with Method Step 1 1 Welcome to Method! Welcome to Meth…" at bounding box center [633, 331] width 914 height 625
drag, startPoint x: 106, startPoint y: 510, endPoint x: 285, endPoint y: 537, distance: 181.4
click at [85, 345] on span "API Documentation" at bounding box center [117, 345] width 78 height 14
click at [104, 375] on span "Support" at bounding box center [94, 372] width 33 height 14
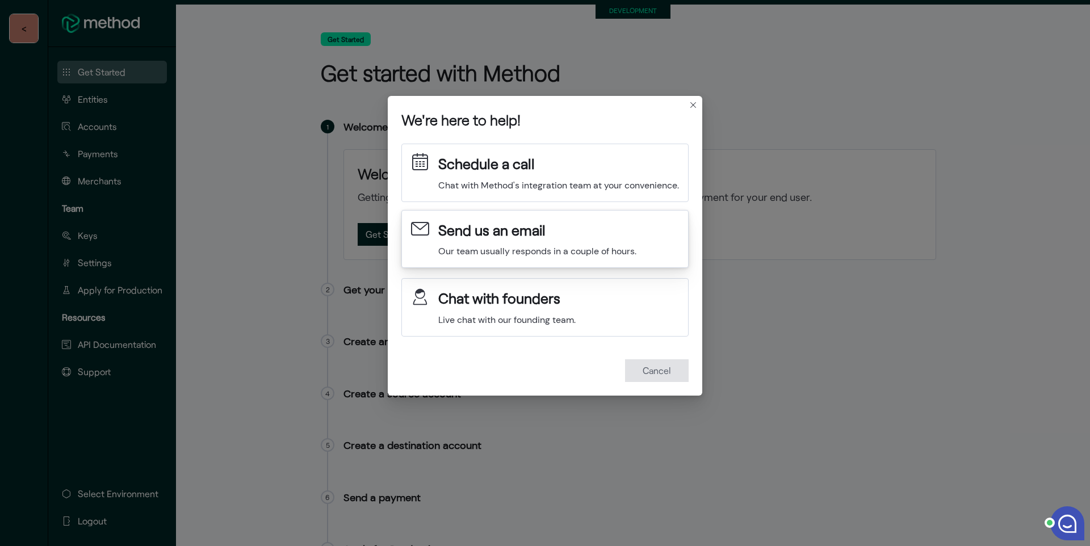
click at [501, 240] on button "Send us an email" at bounding box center [491, 230] width 107 height 21
click at [696, 104] on button "Closes this modal window" at bounding box center [693, 105] width 14 height 14
